Goal: Task Accomplishment & Management: Use online tool/utility

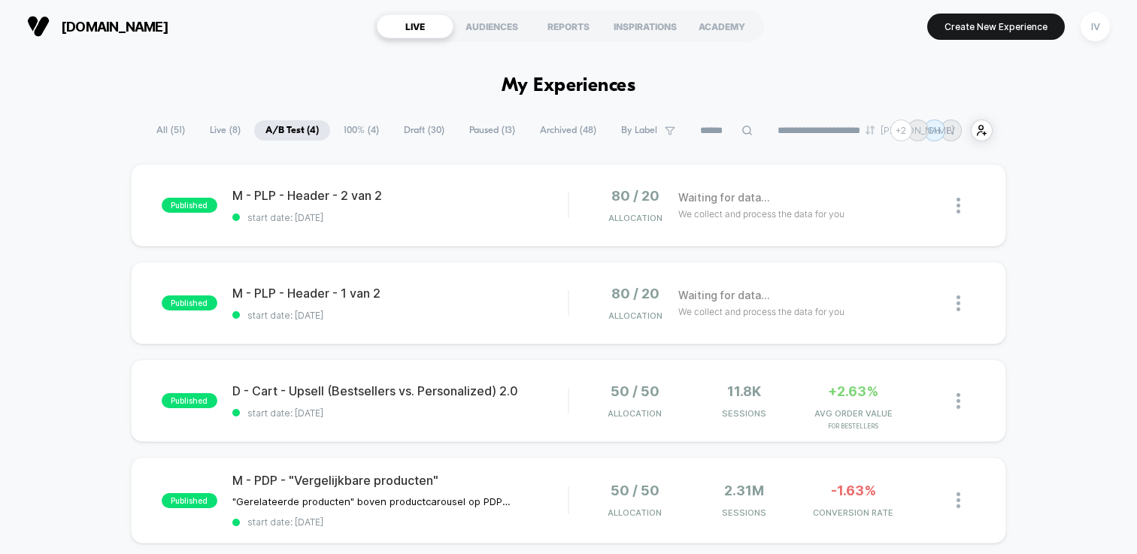
click at [410, 132] on span "Draft ( 30 )" at bounding box center [424, 130] width 63 height 20
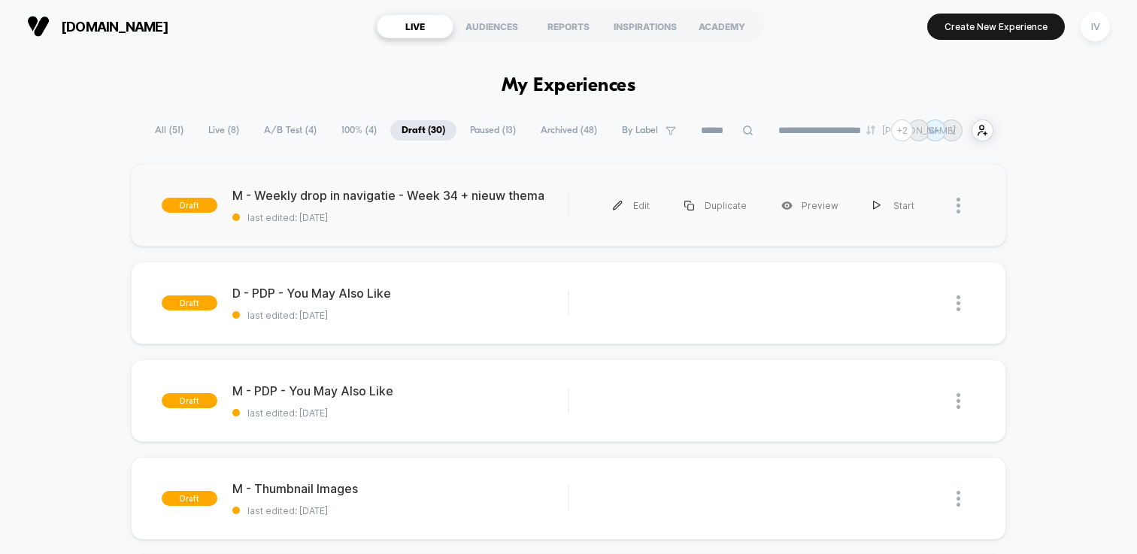
click at [478, 227] on div "draft M - Weekly drop in navigatie - Week 34 + nieuw thema last edited: [DATE] …" at bounding box center [569, 205] width 876 height 83
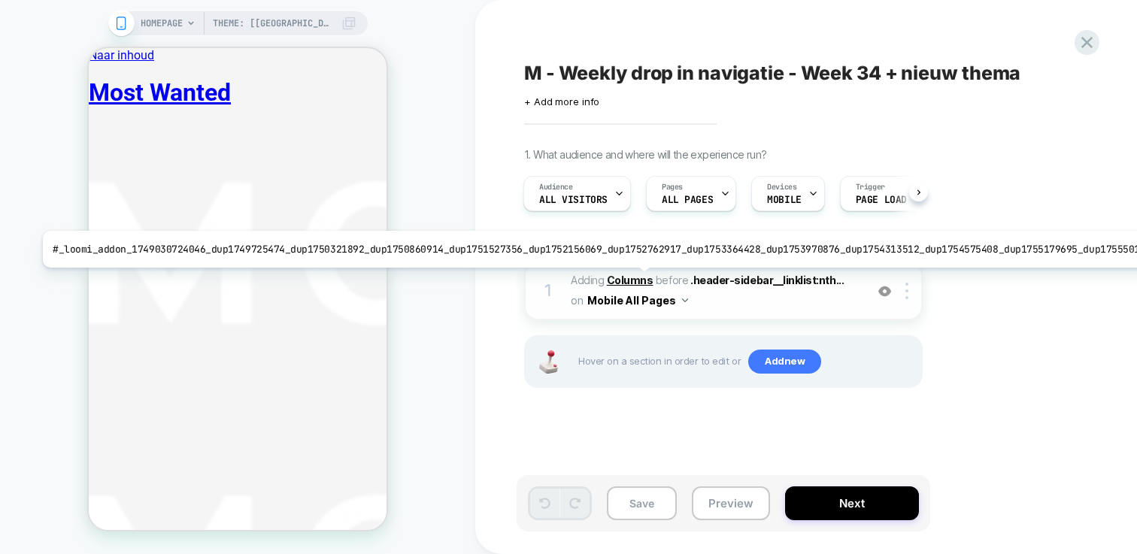
click at [629, 279] on b "Columns" at bounding box center [630, 280] width 47 height 13
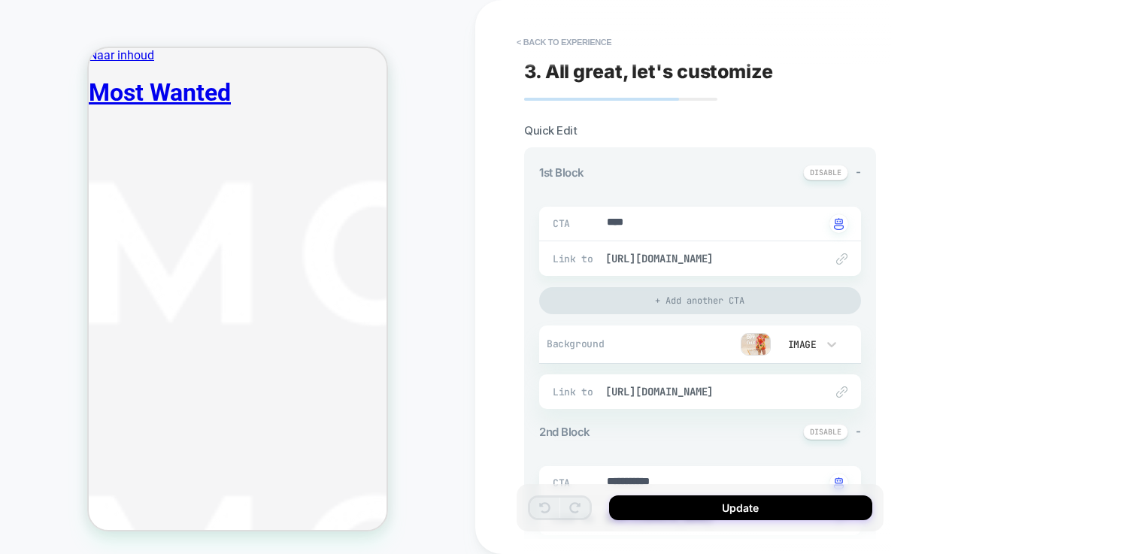
type textarea "*"
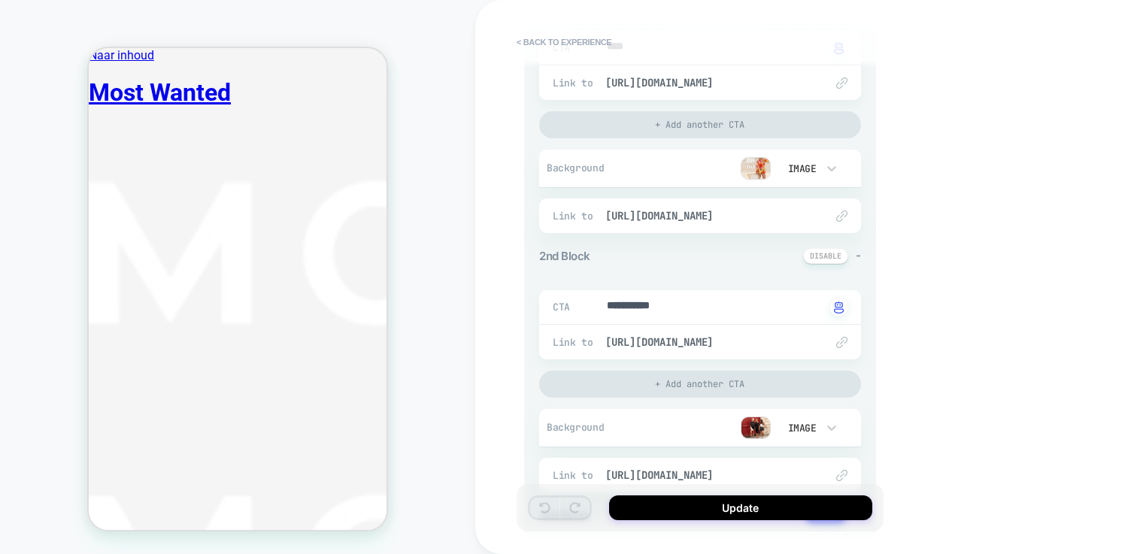
scroll to position [310, 0]
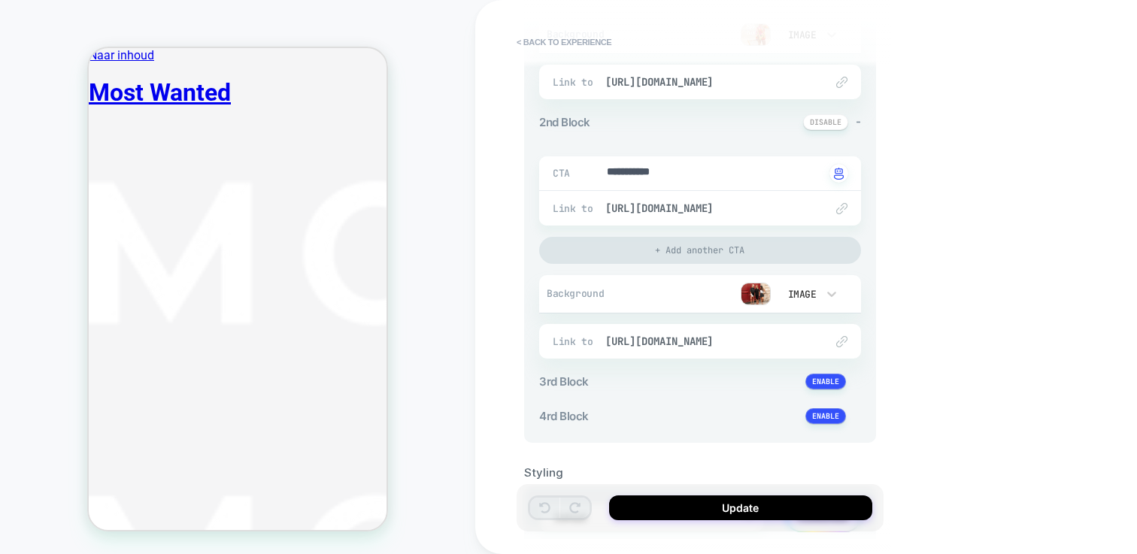
click at [580, 39] on button "< Back to experience" at bounding box center [564, 42] width 110 height 24
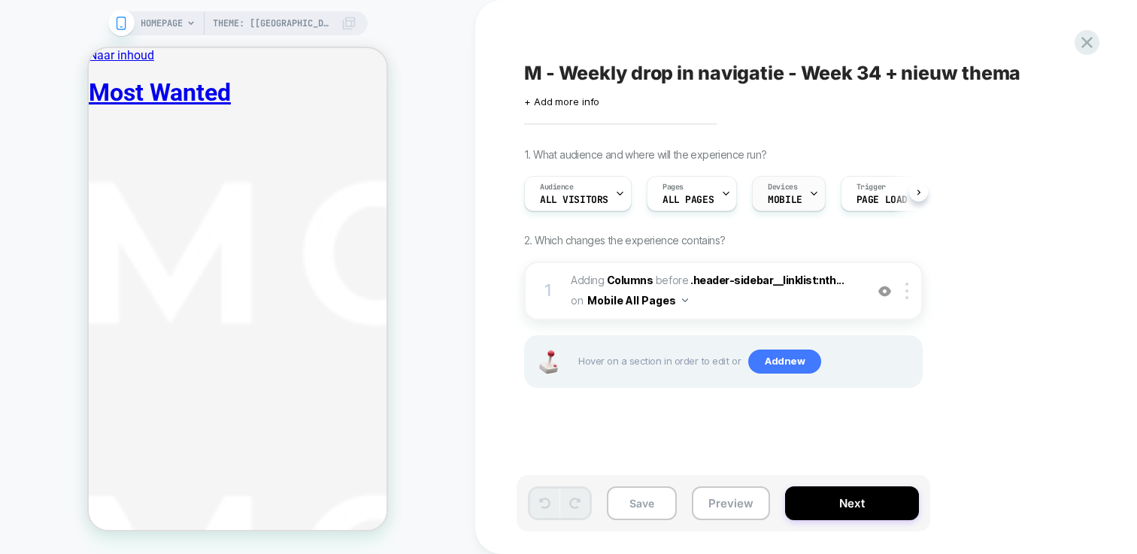
scroll to position [0, 1]
click at [1085, 47] on icon at bounding box center [1087, 42] width 20 height 20
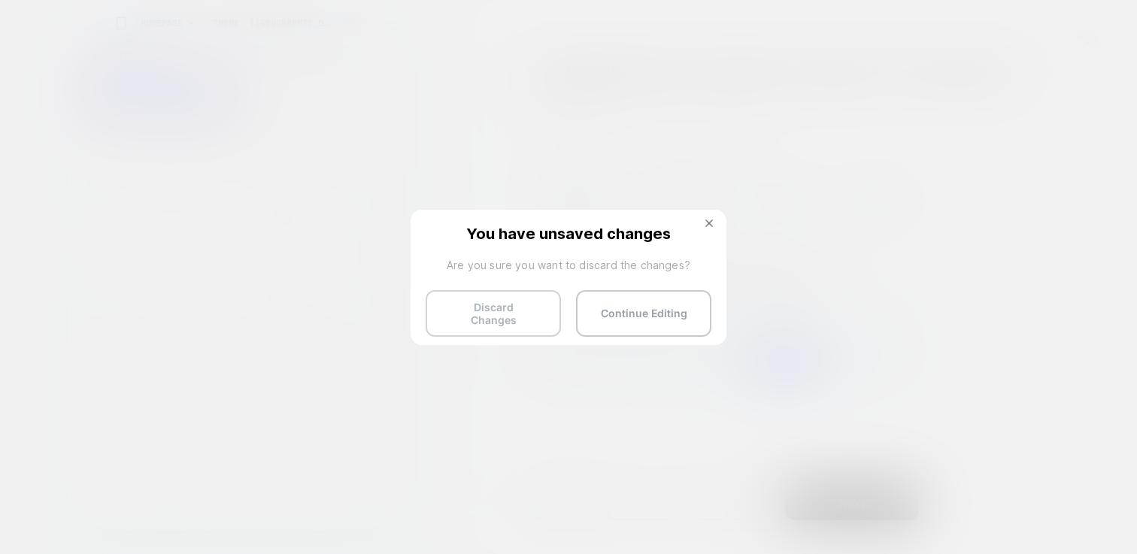
click at [491, 307] on button "Discard Changes" at bounding box center [493, 313] width 135 height 47
